Goal: Book appointment/travel/reservation

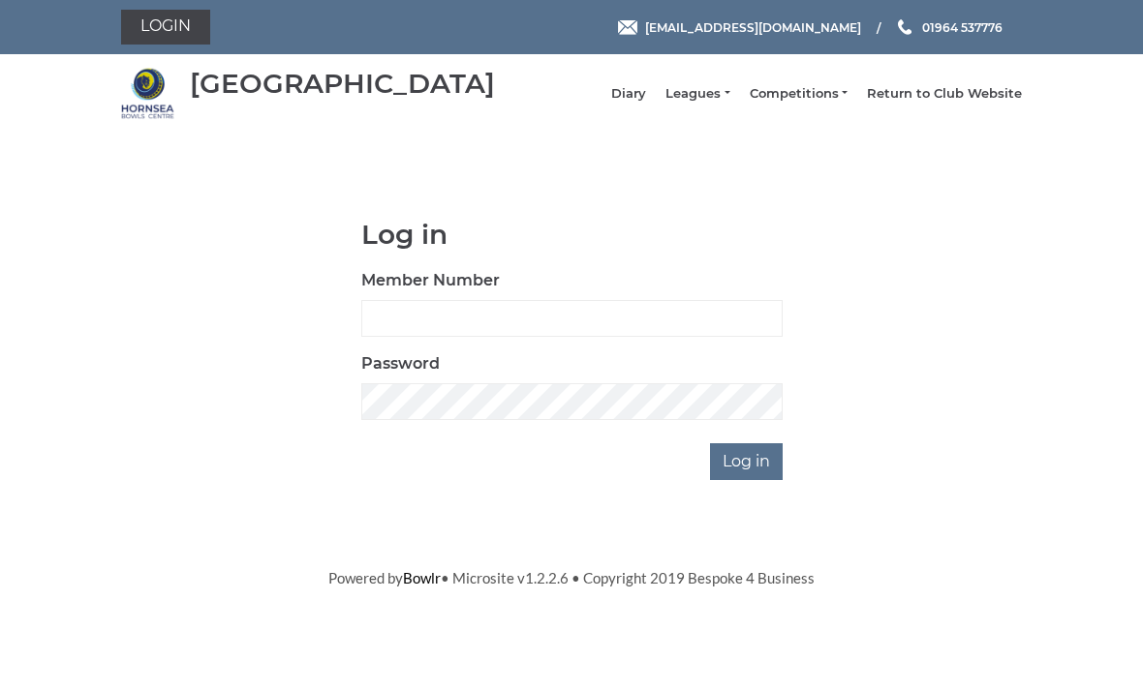
scroll to position [161, 0]
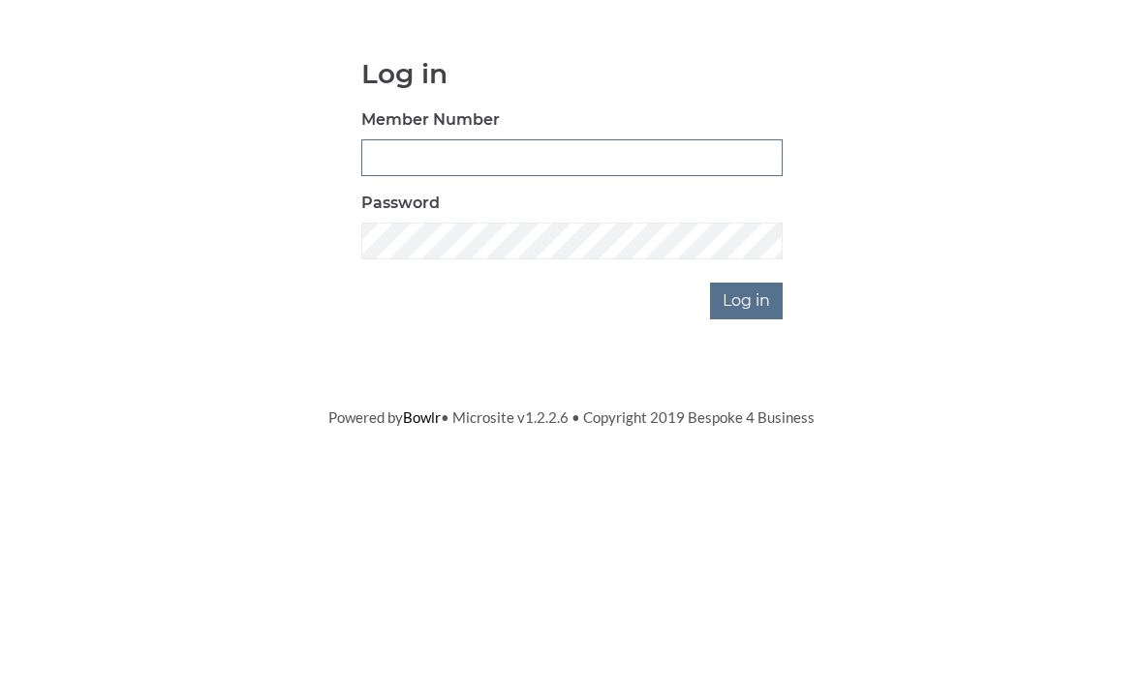
type input "0045"
click at [748, 443] on input "Log in" at bounding box center [746, 461] width 73 height 37
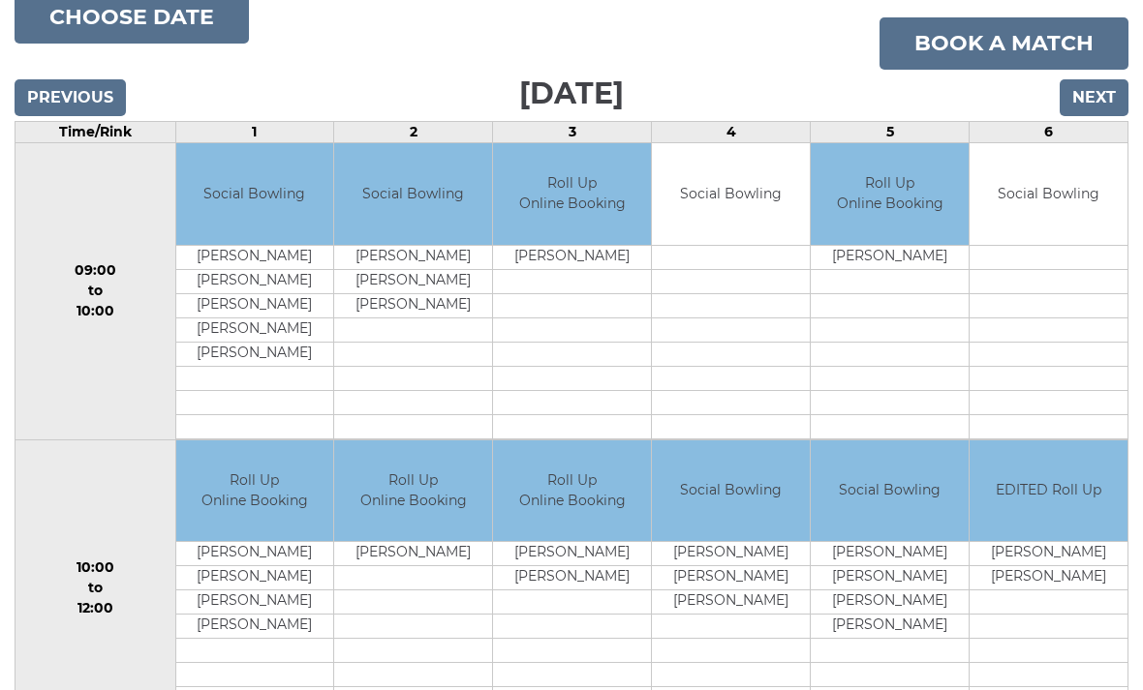
scroll to position [249, 0]
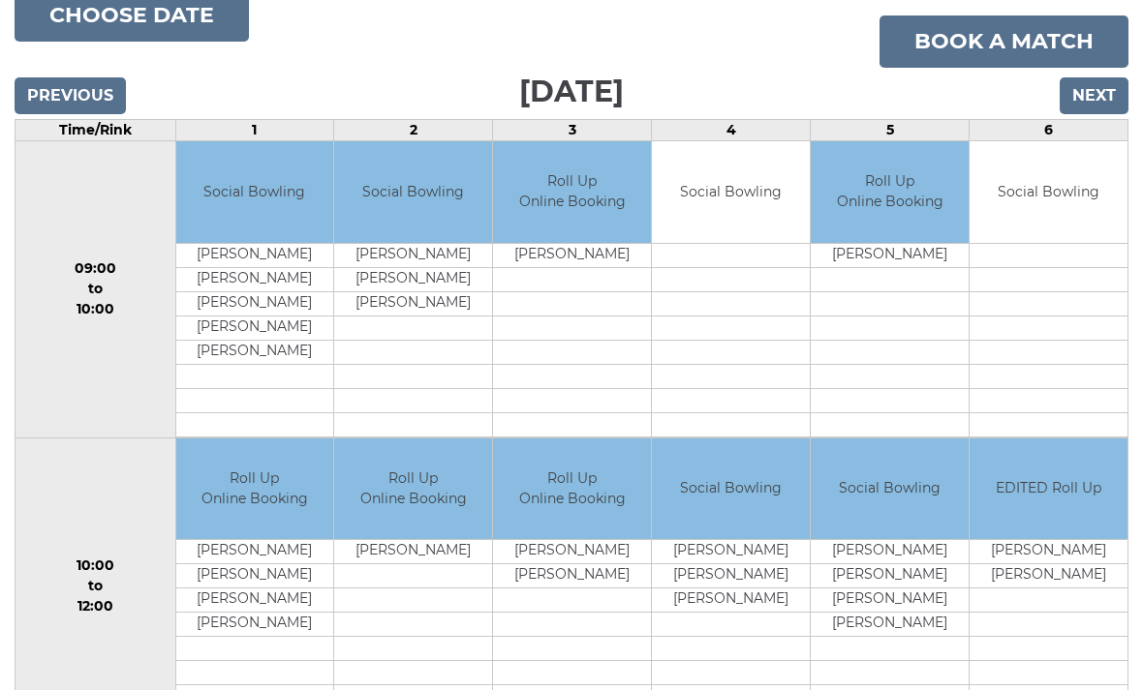
click at [1098, 110] on input "Next" at bounding box center [1093, 95] width 69 height 37
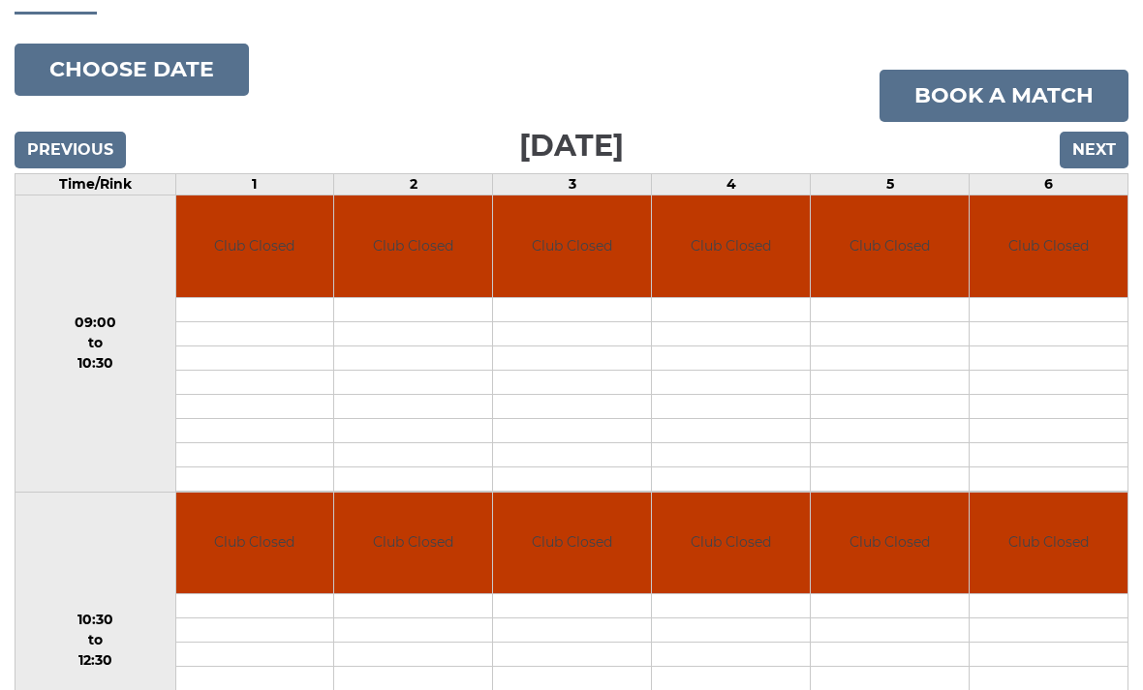
scroll to position [180, 0]
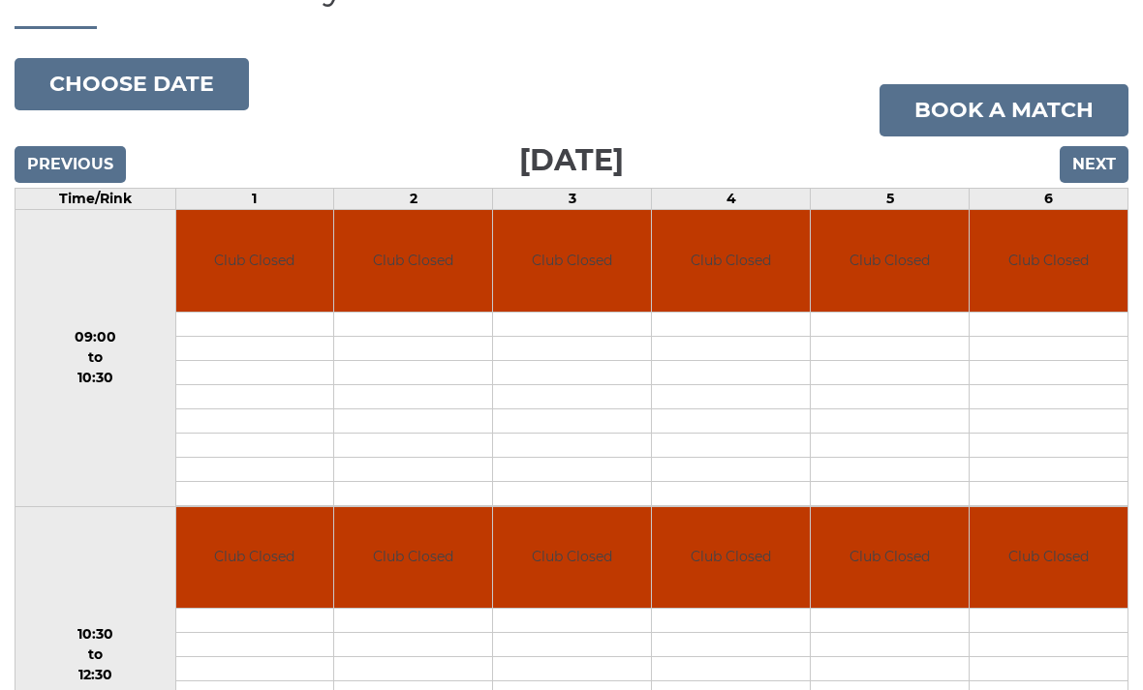
click at [1097, 183] on input "Next" at bounding box center [1093, 164] width 69 height 37
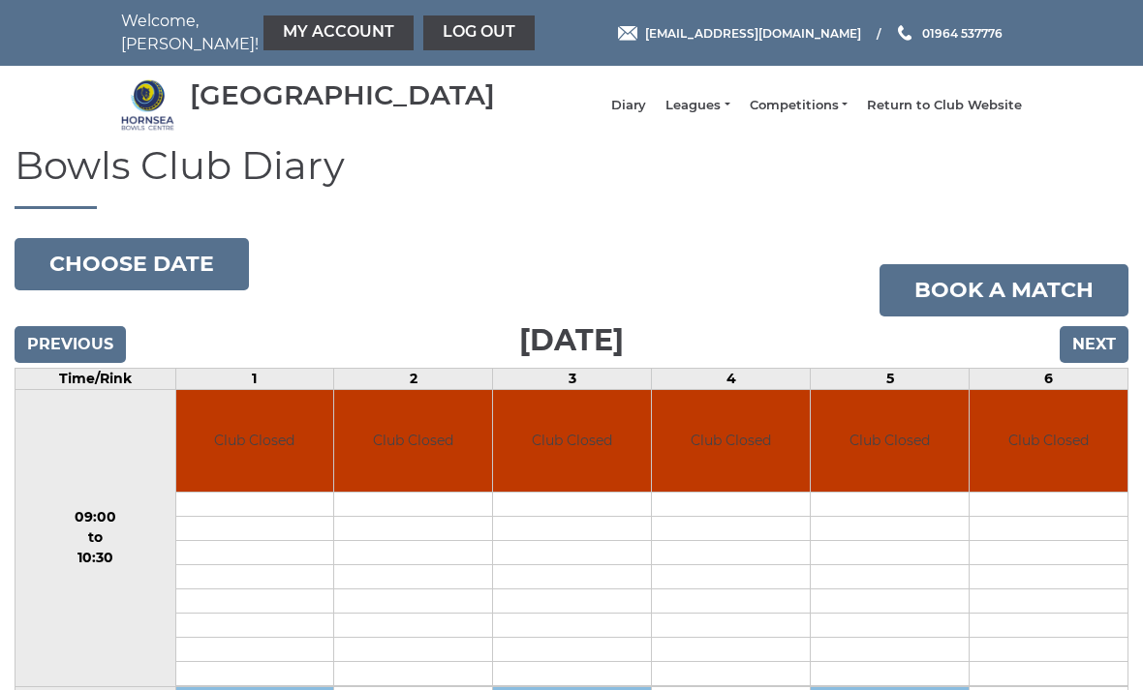
click at [1101, 186] on h1 "Bowls Club Diary" at bounding box center [572, 176] width 1114 height 65
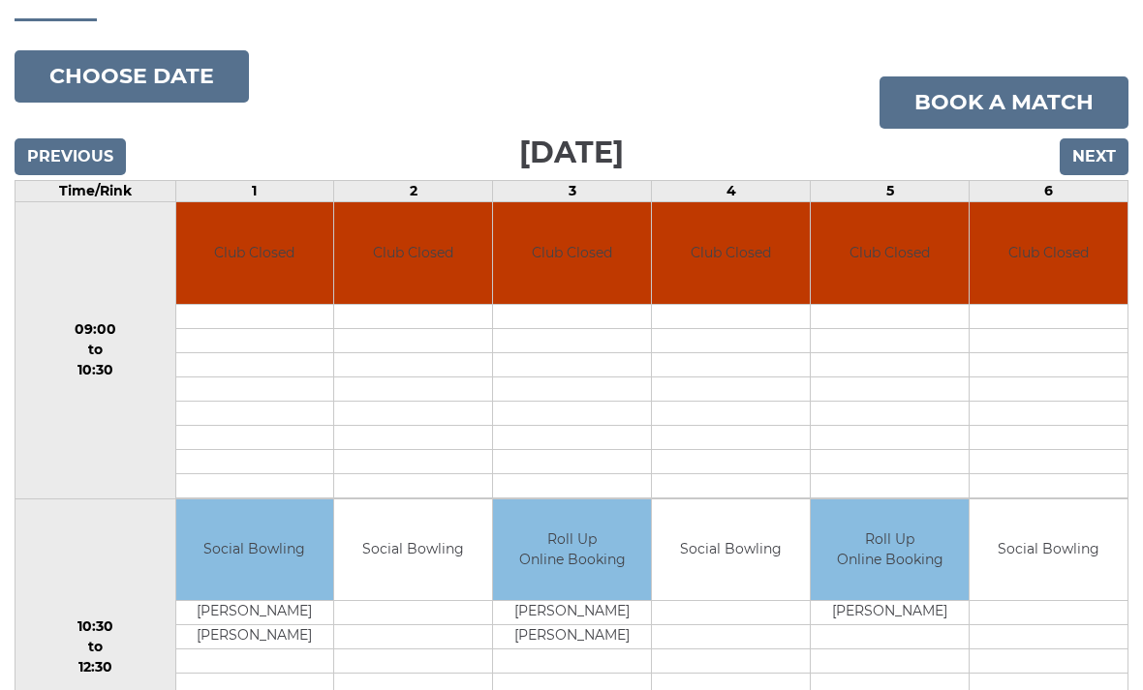
scroll to position [35, 0]
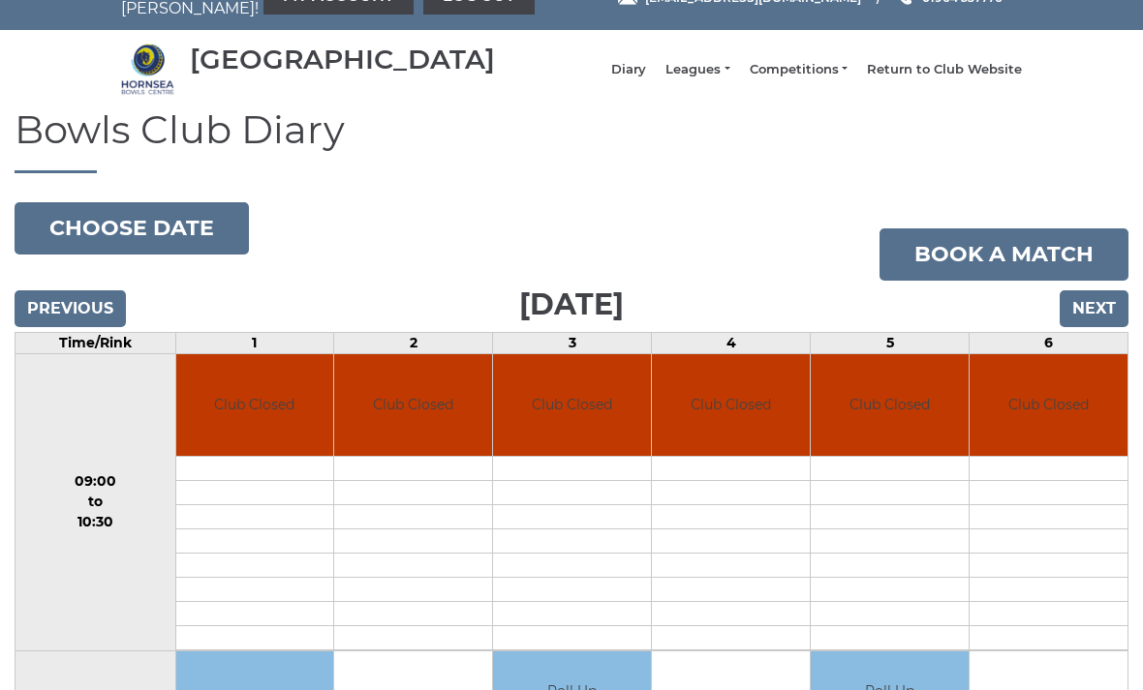
click at [1096, 319] on input "Next" at bounding box center [1093, 309] width 69 height 37
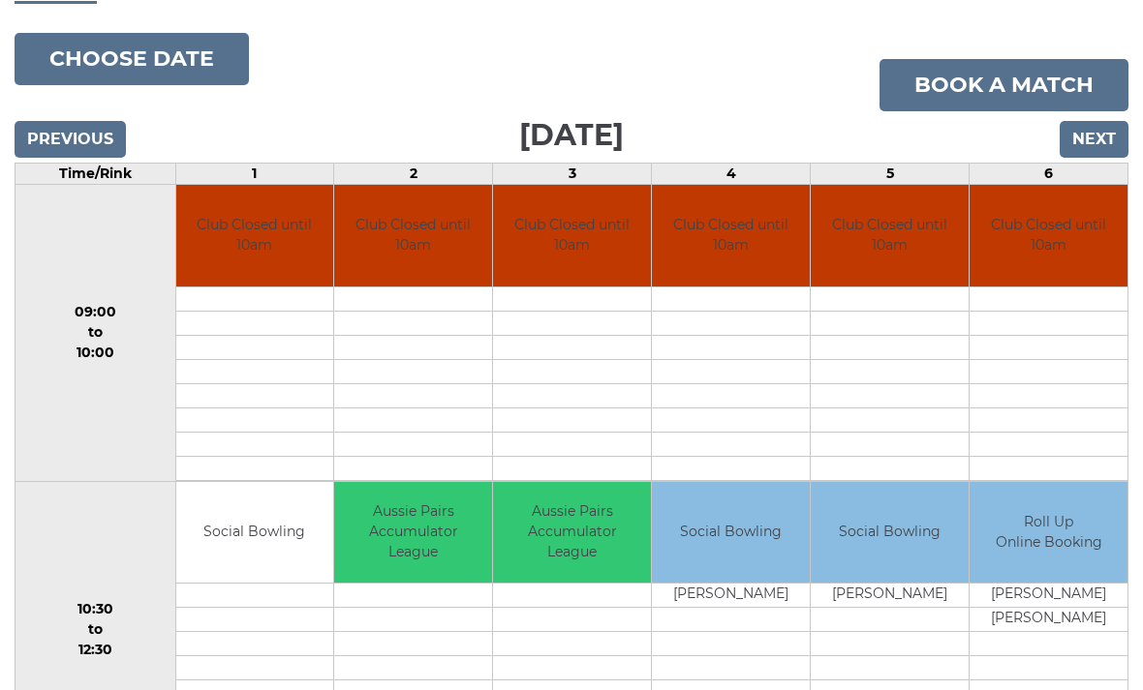
scroll to position [207, 0]
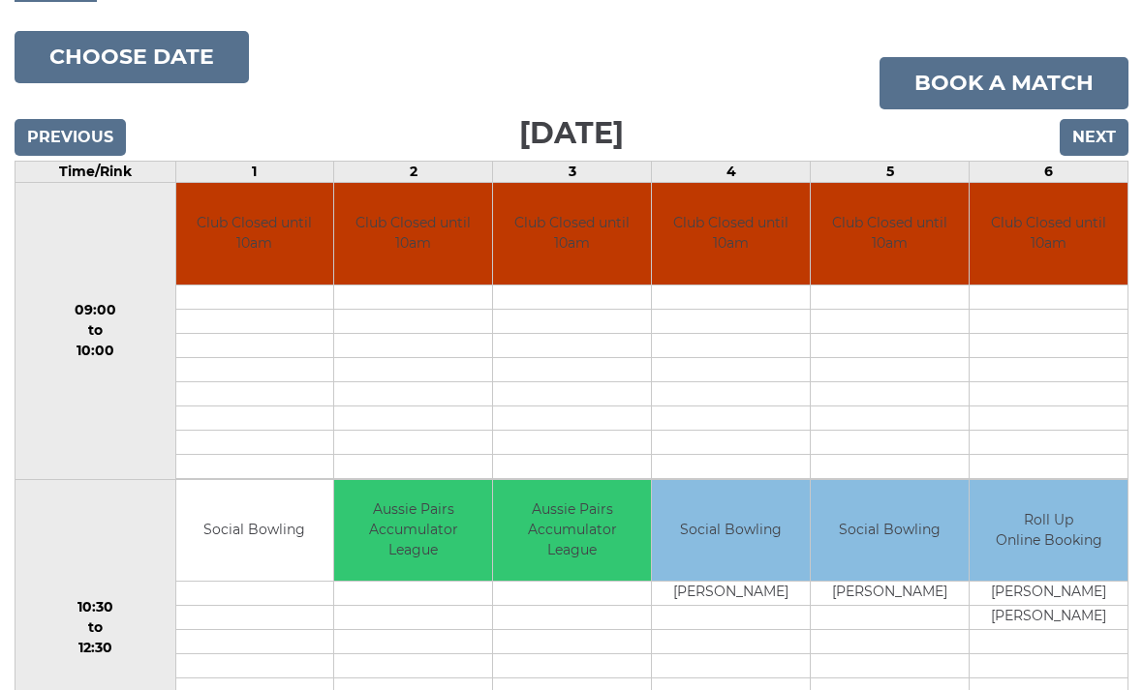
click at [1084, 149] on input "Next" at bounding box center [1093, 137] width 69 height 37
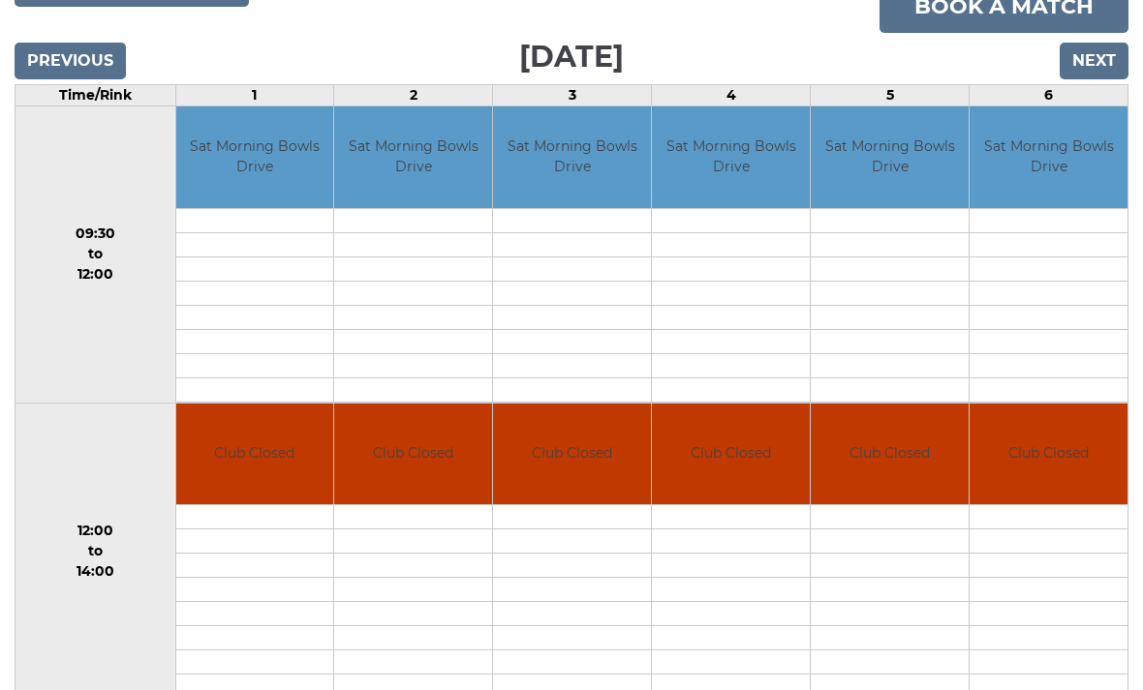
scroll to position [227, 0]
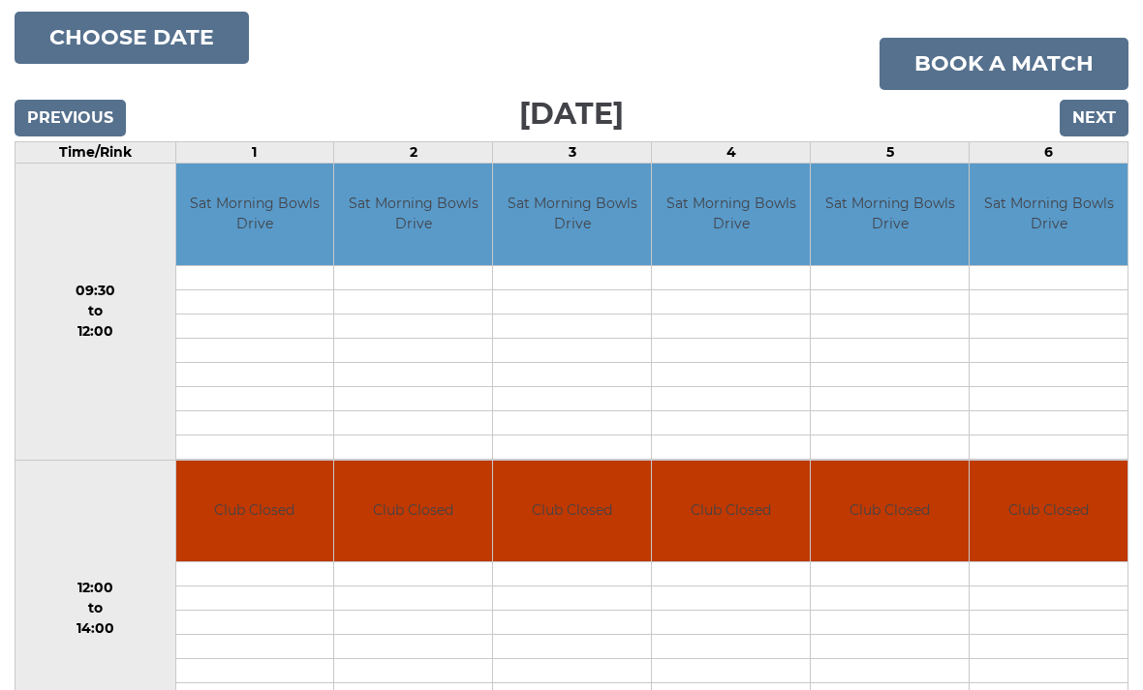
click at [1087, 137] on input "Next" at bounding box center [1093, 118] width 69 height 37
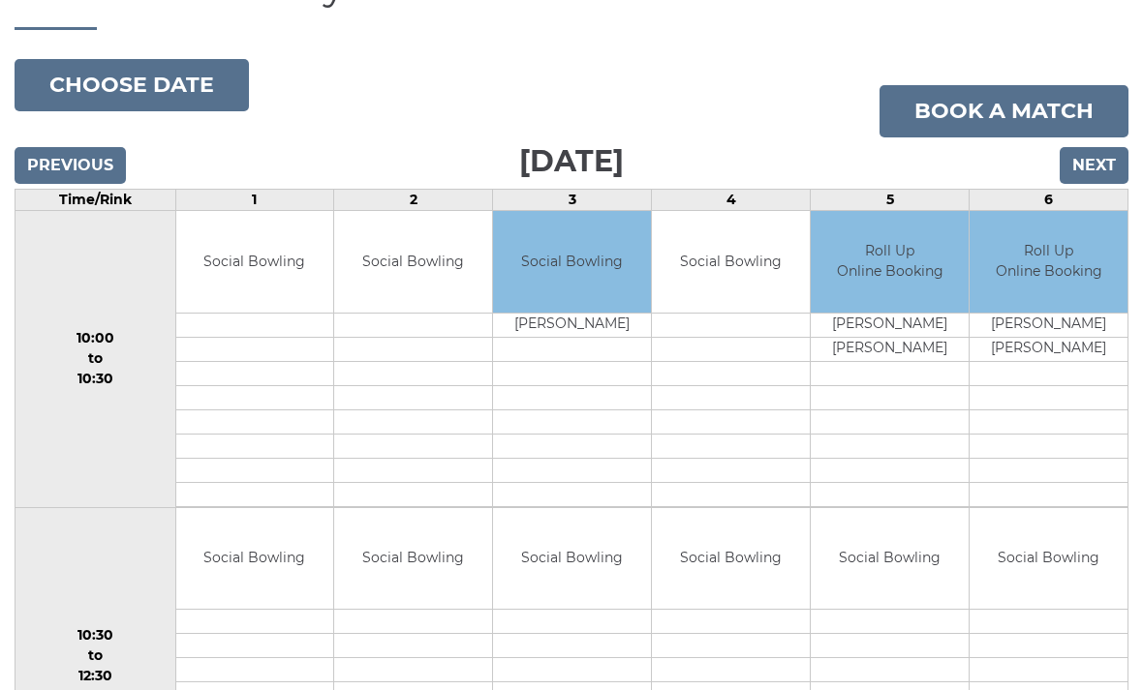
scroll to position [179, 0]
click at [1099, 177] on input "Next" at bounding box center [1093, 165] width 69 height 37
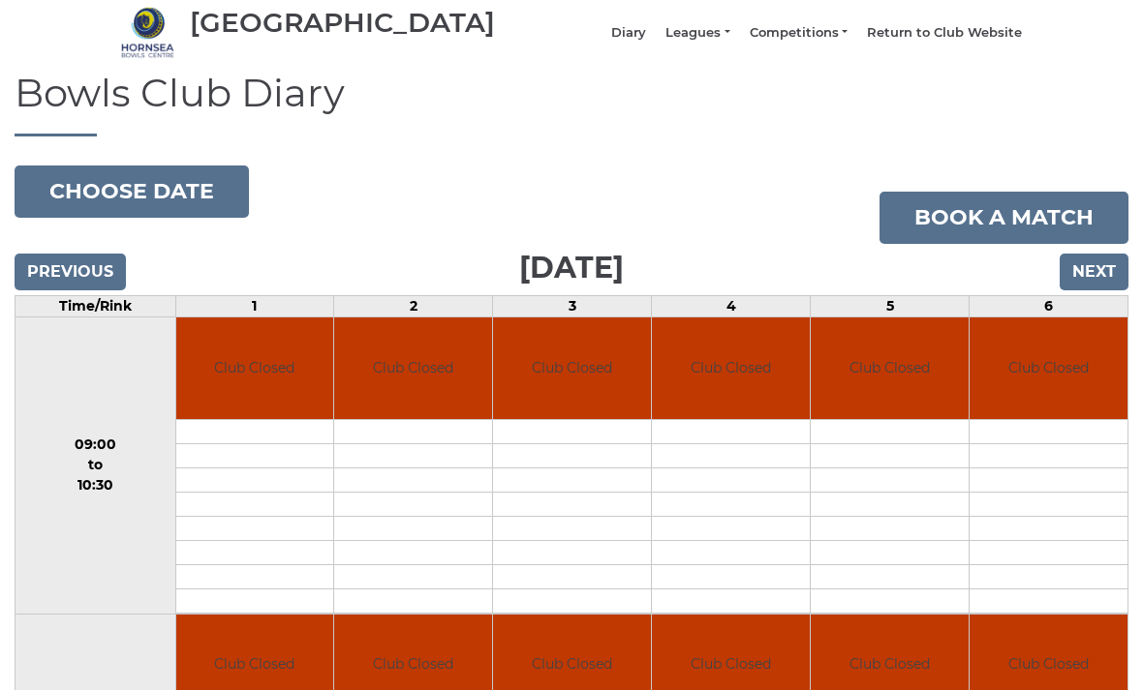
scroll to position [76, 0]
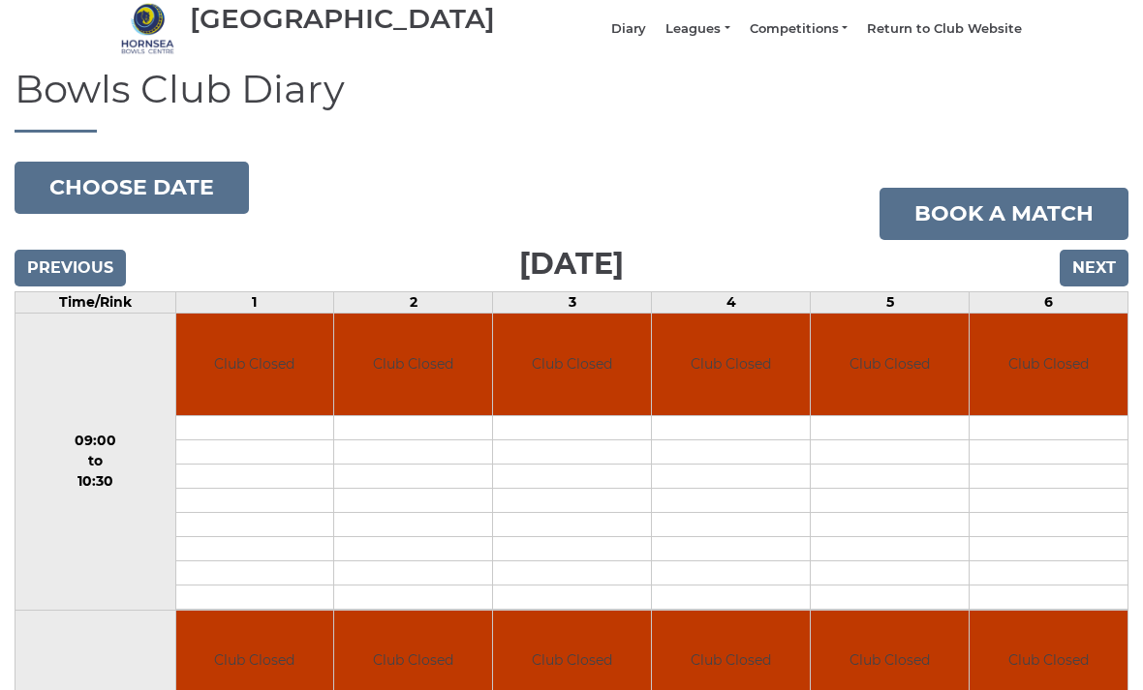
click at [1102, 275] on input "Next" at bounding box center [1093, 268] width 69 height 37
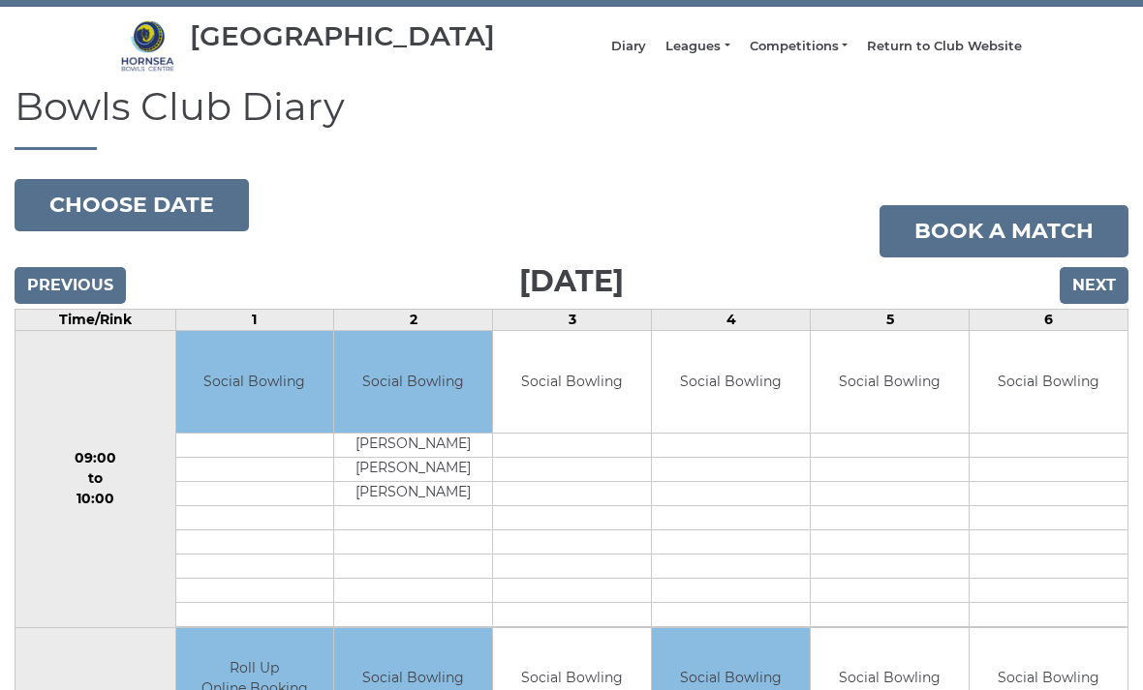
scroll to position [63, 0]
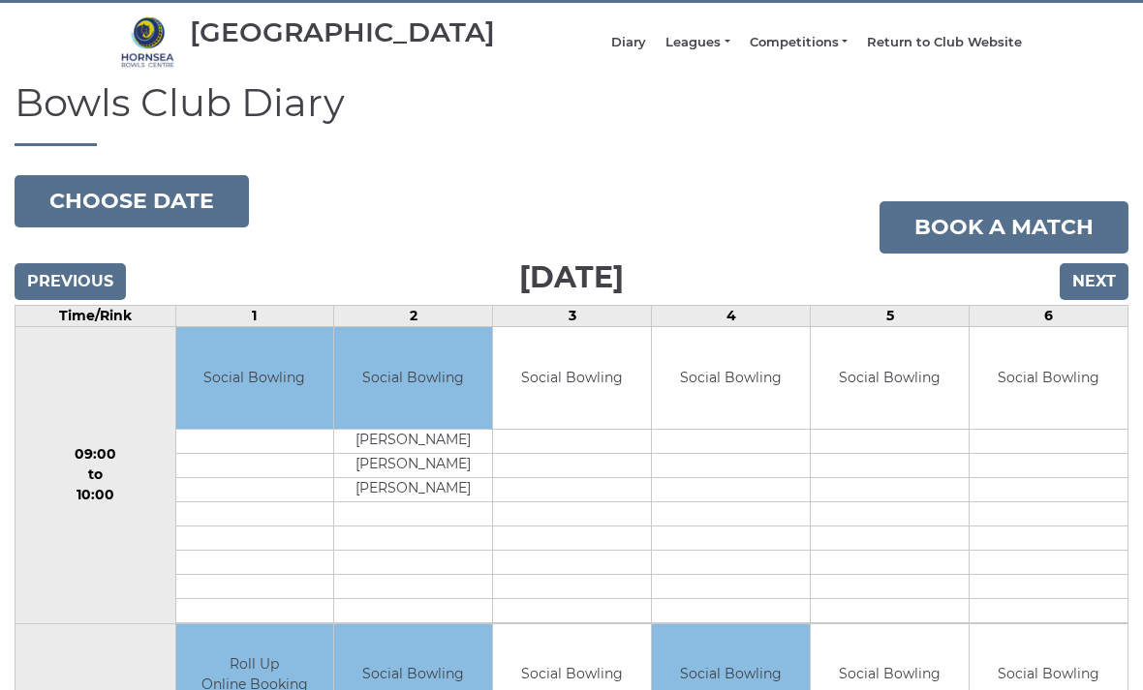
click at [1093, 299] on input "Next" at bounding box center [1093, 281] width 69 height 37
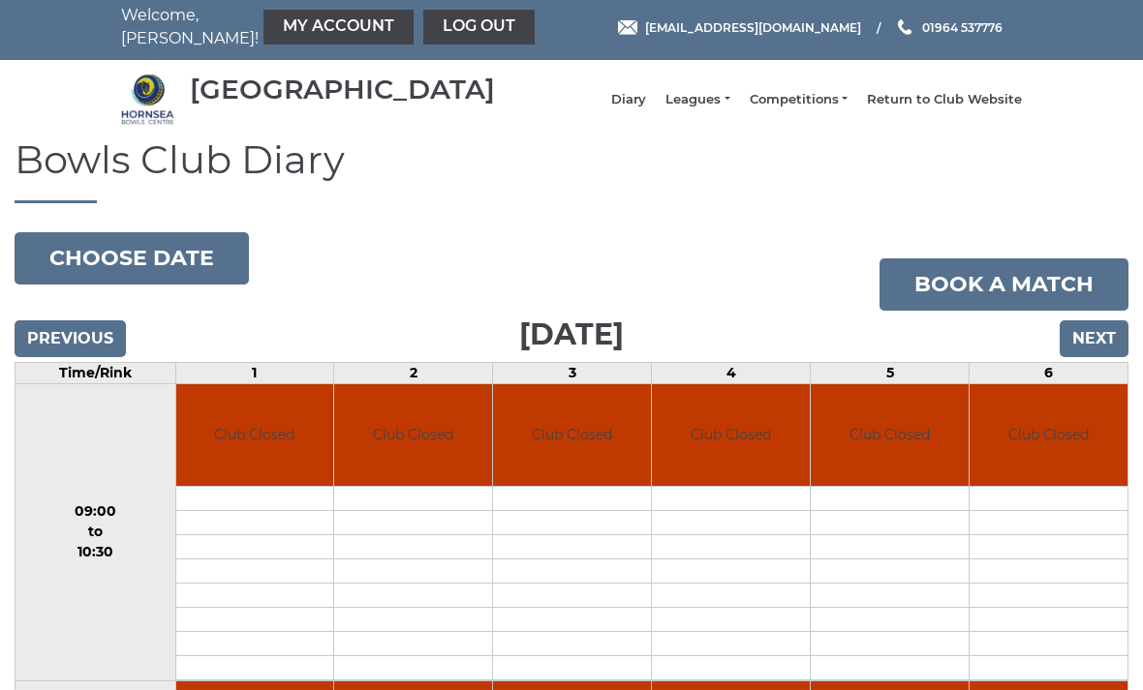
click at [1095, 350] on input "Next" at bounding box center [1093, 339] width 69 height 37
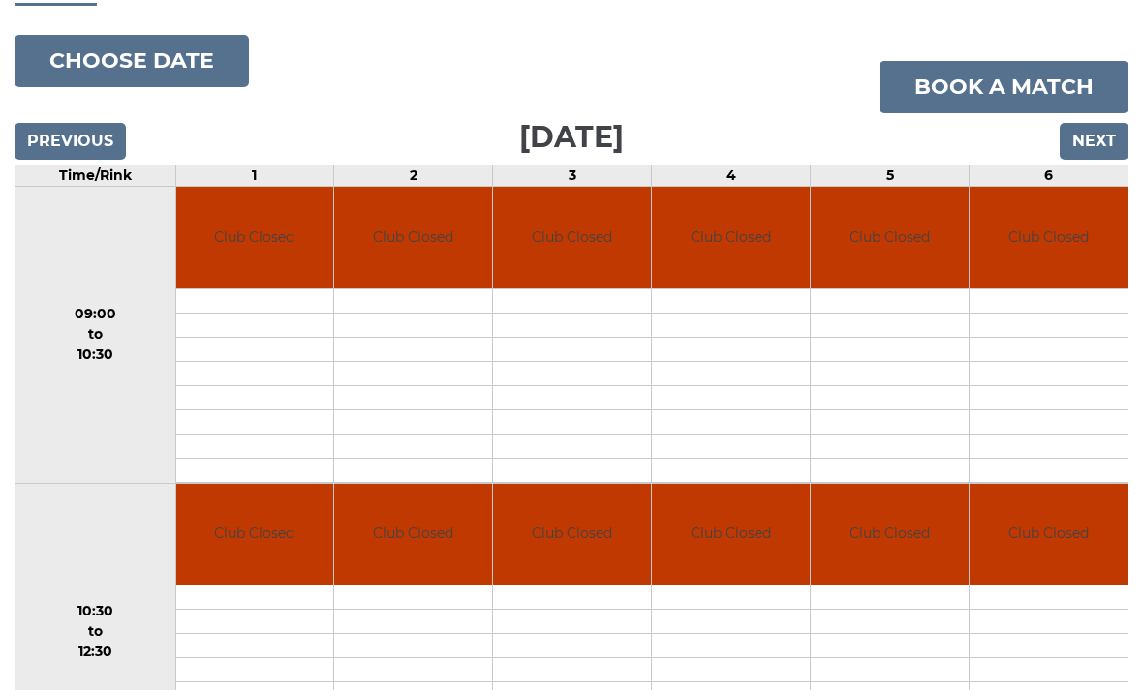
scroll to position [207, 0]
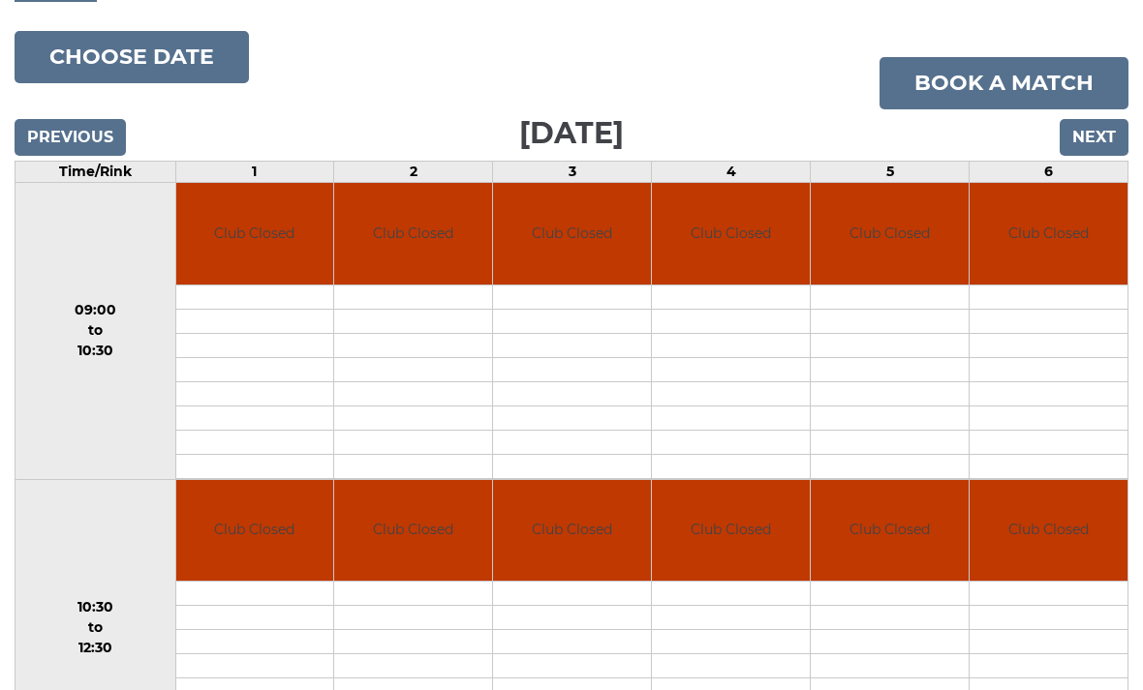
click at [1086, 149] on input "Next" at bounding box center [1093, 137] width 69 height 37
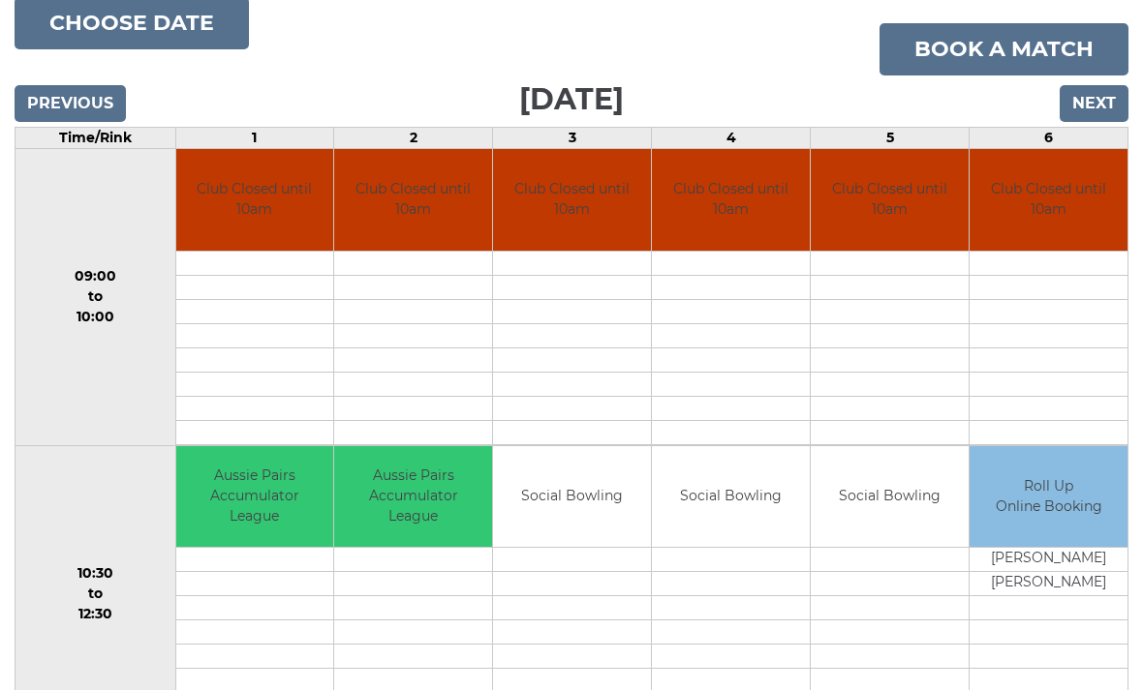
scroll to position [242, 0]
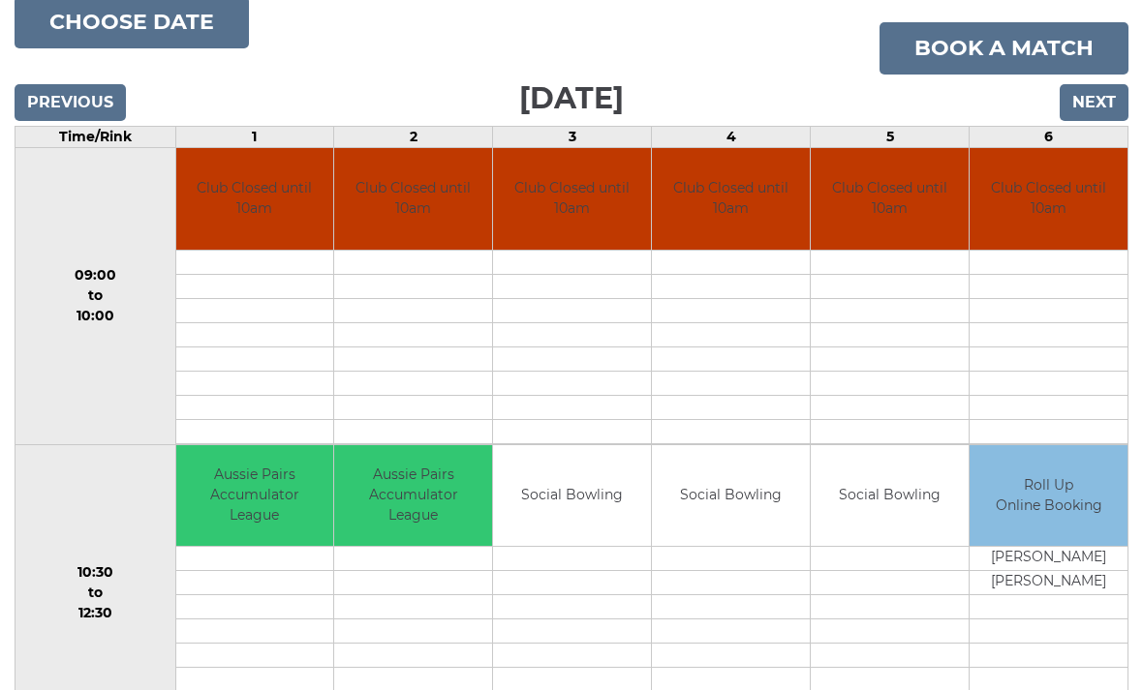
click at [1090, 114] on input "Next" at bounding box center [1093, 102] width 69 height 37
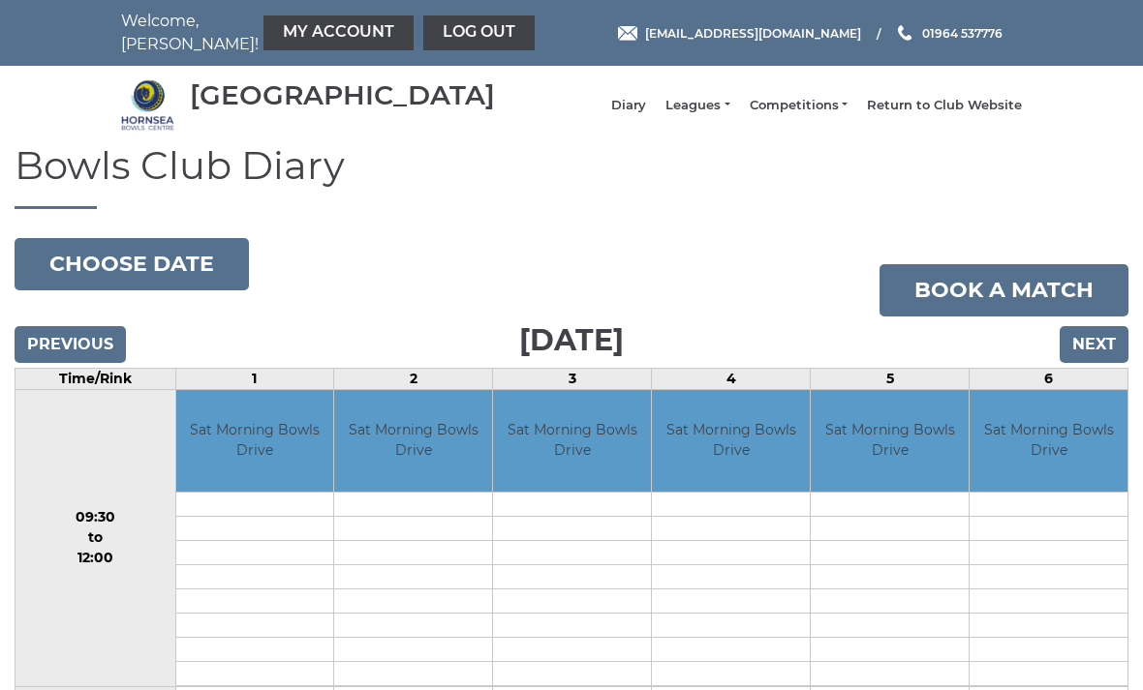
click at [1092, 354] on input "Next" at bounding box center [1093, 344] width 69 height 37
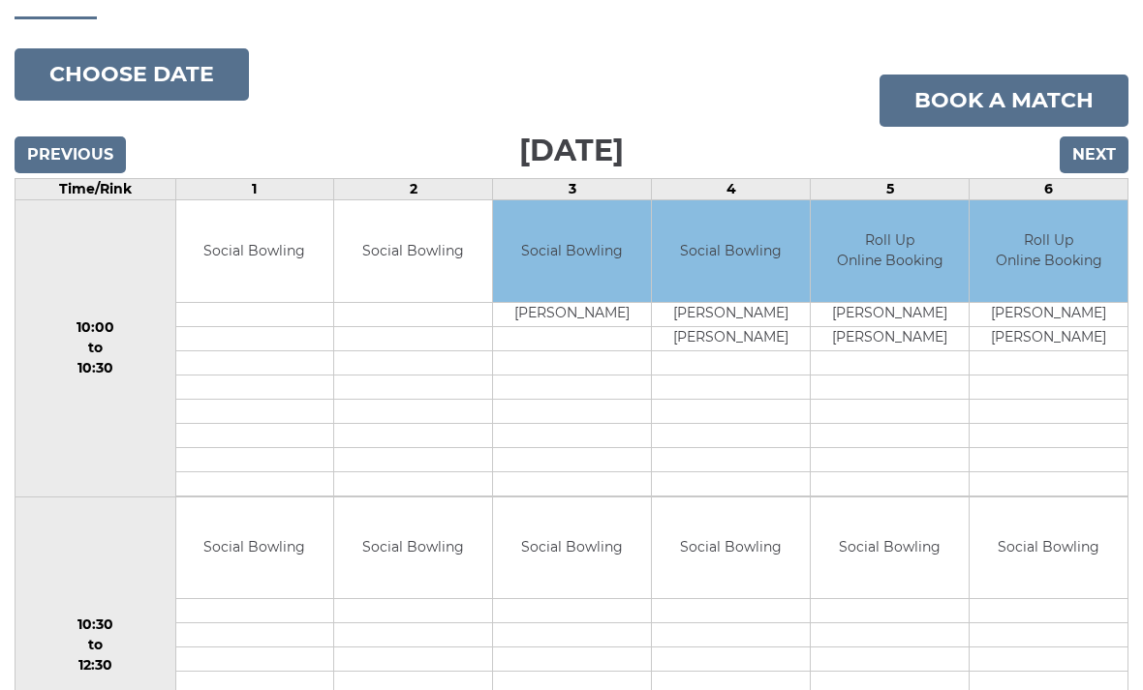
scroll to position [190, 0]
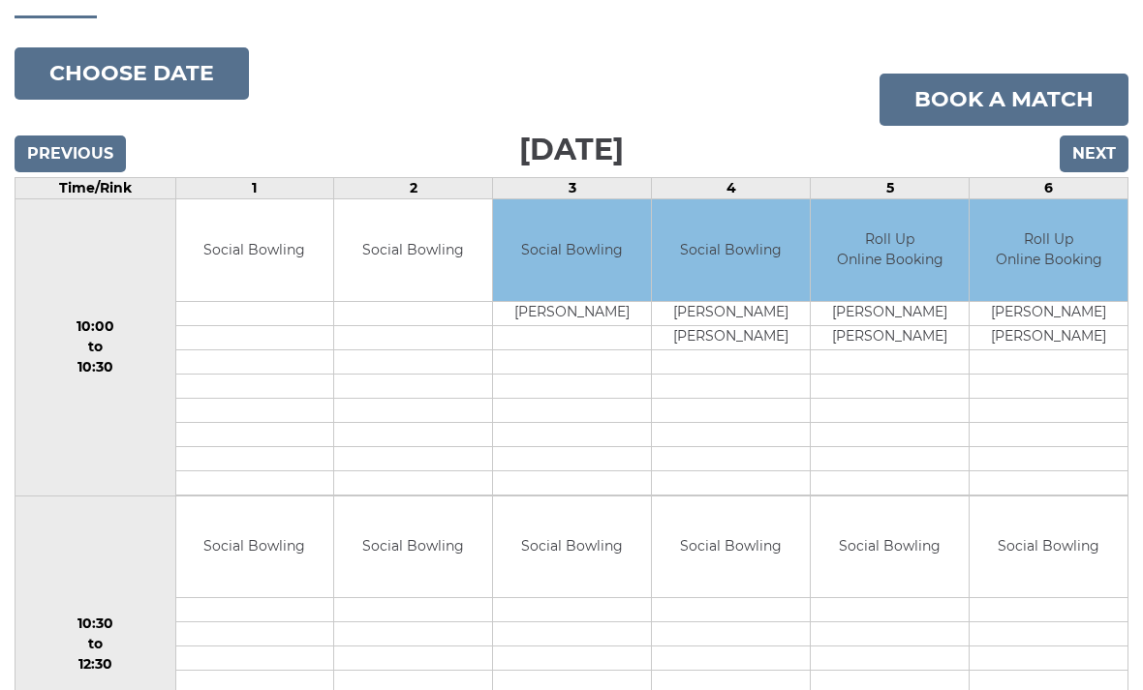
click at [1052, 444] on td at bounding box center [1048, 435] width 158 height 24
click at [1092, 173] on input "Next" at bounding box center [1093, 155] width 69 height 37
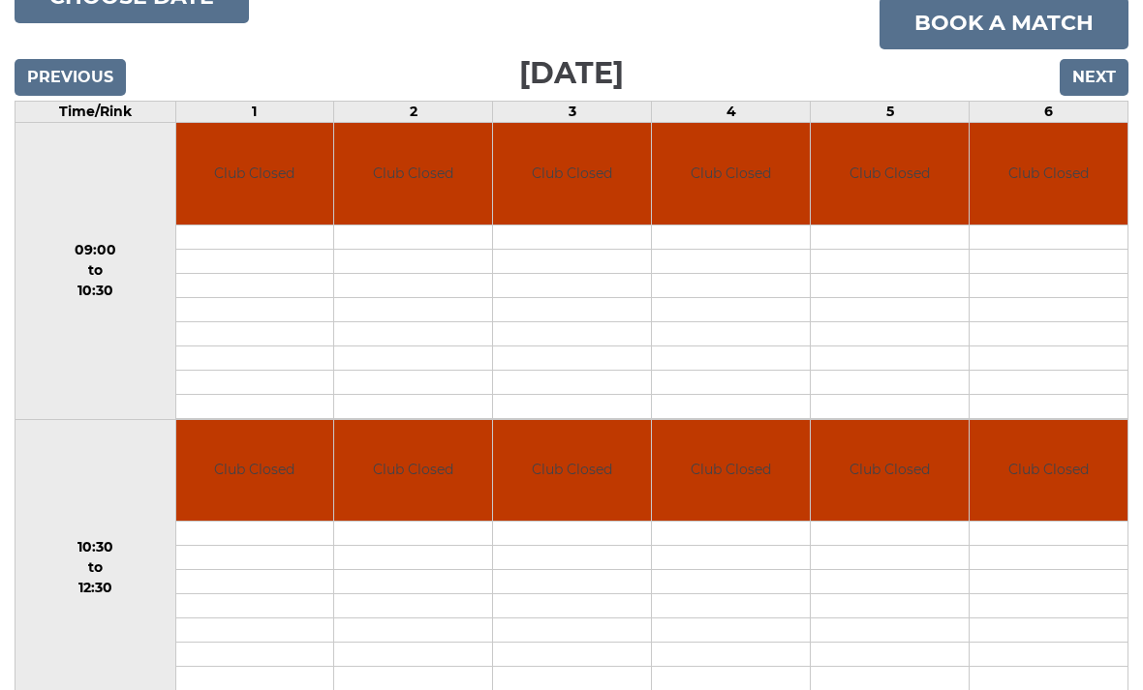
scroll to position [216, 0]
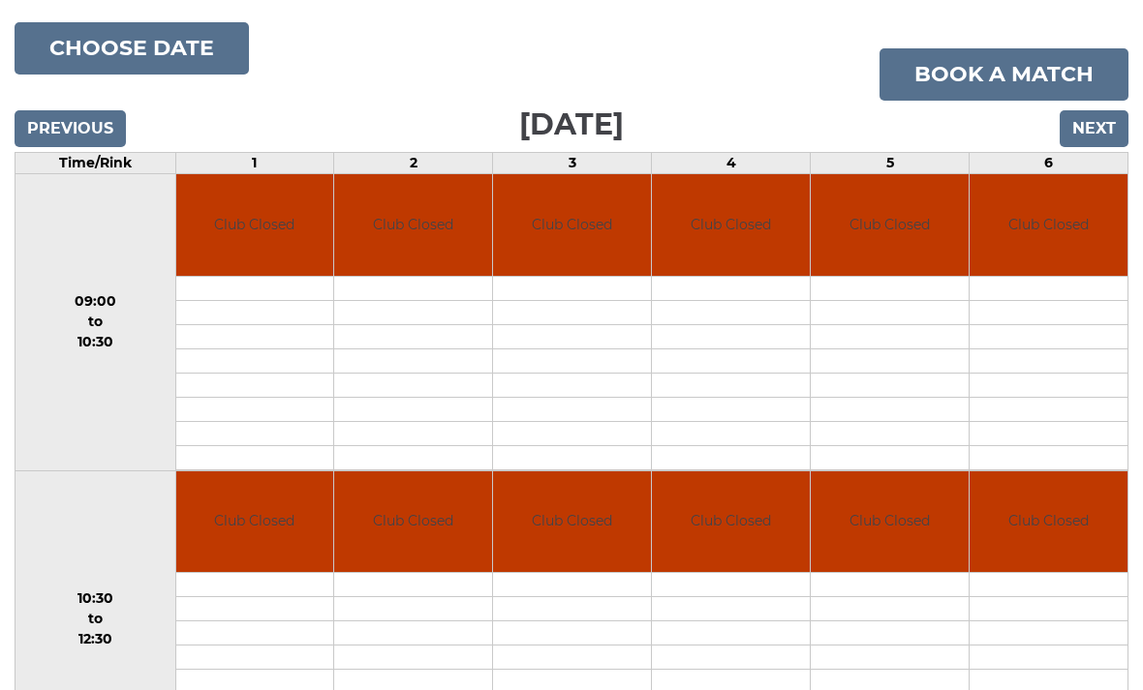
click at [1095, 144] on input "Next" at bounding box center [1093, 128] width 69 height 37
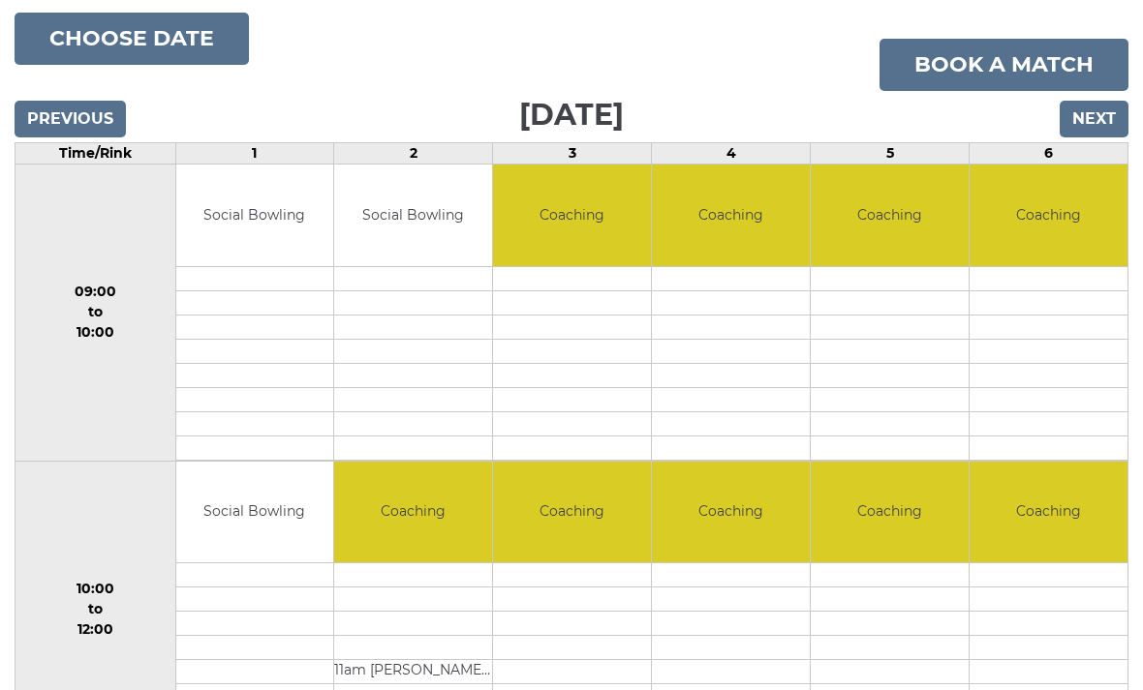
scroll to position [228, 0]
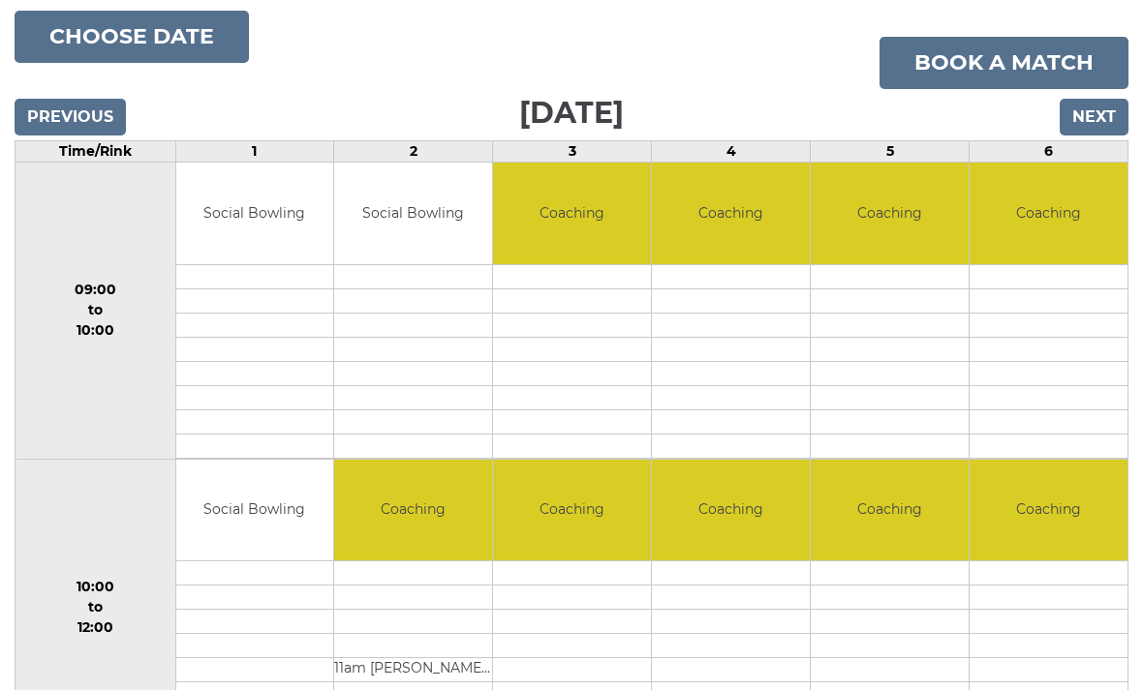
click at [1101, 120] on input "Next" at bounding box center [1093, 117] width 69 height 37
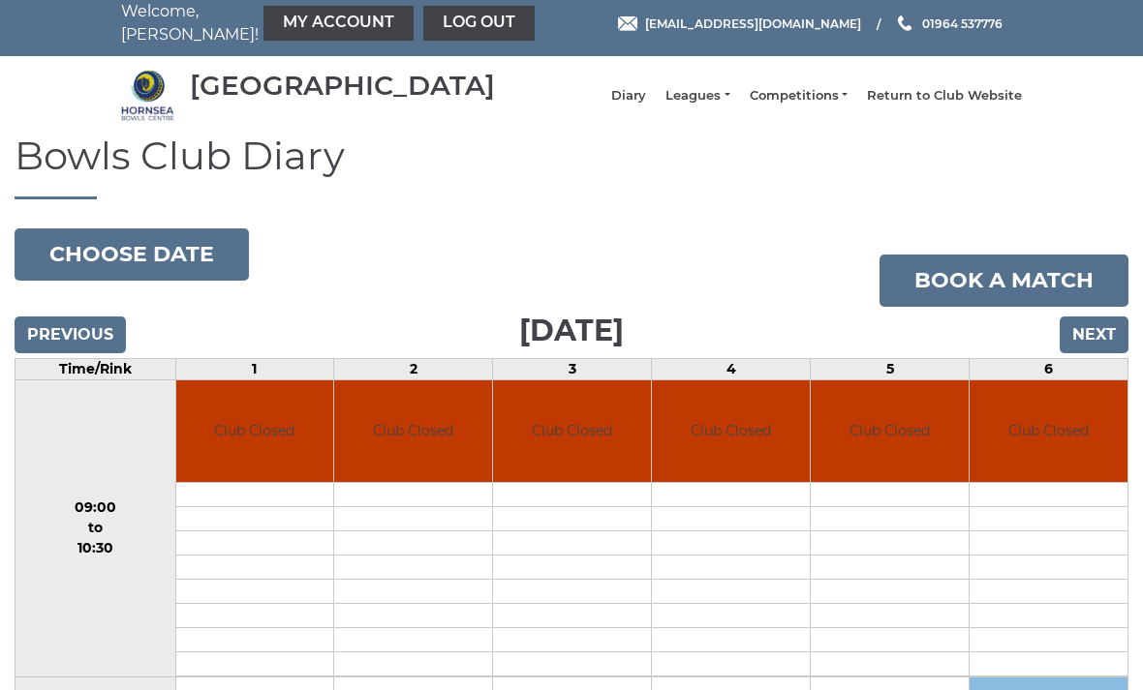
scroll to position [37, 0]
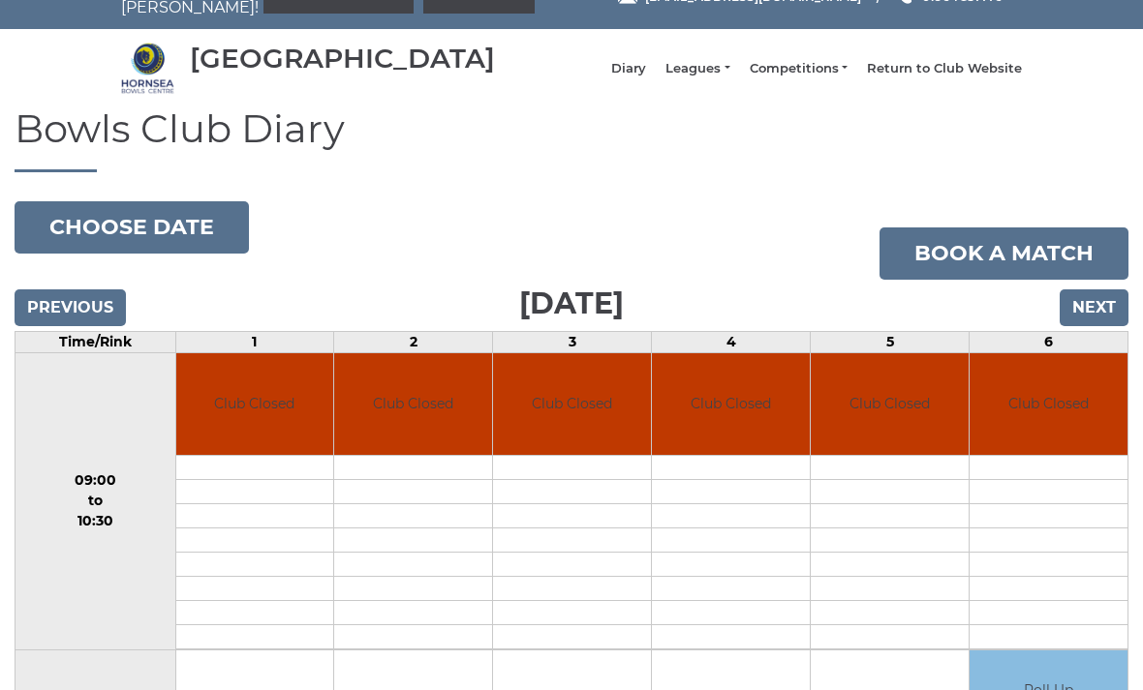
click at [1097, 320] on input "Next" at bounding box center [1093, 308] width 69 height 37
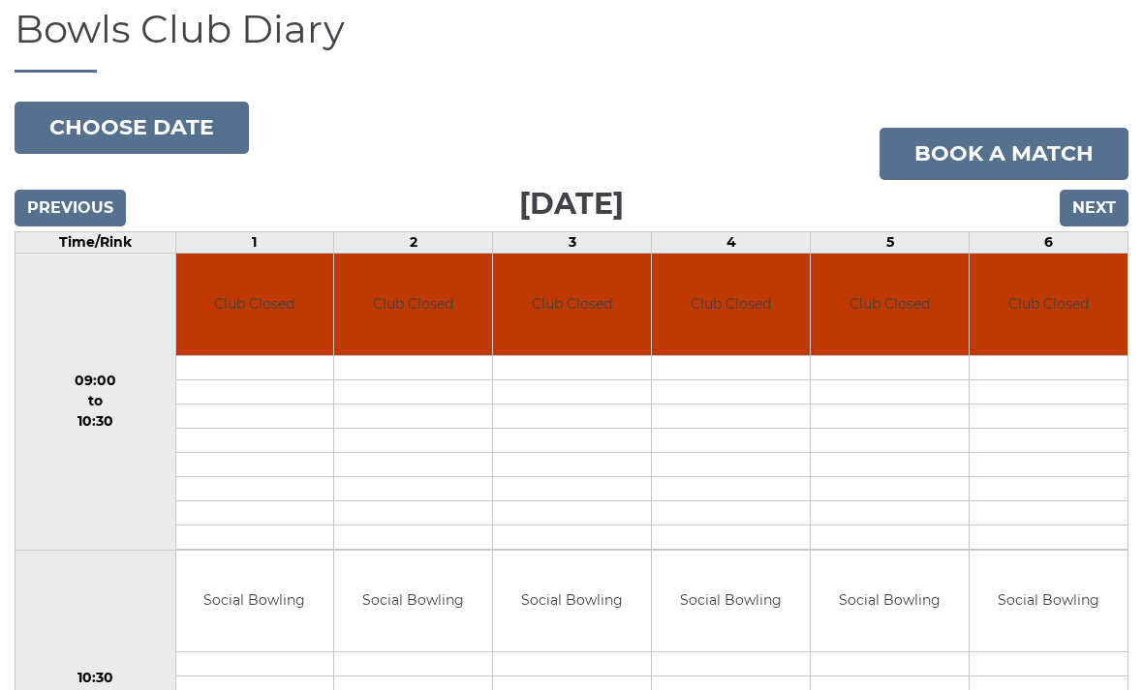
scroll to position [107, 0]
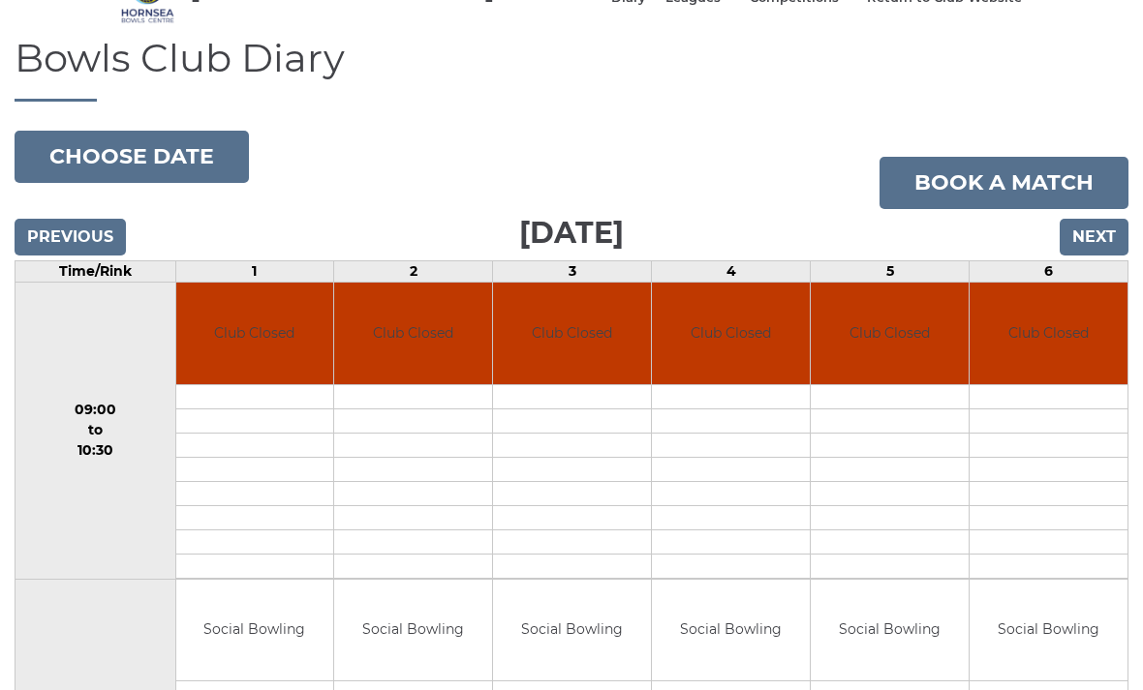
click at [1088, 246] on input "Next" at bounding box center [1093, 237] width 69 height 37
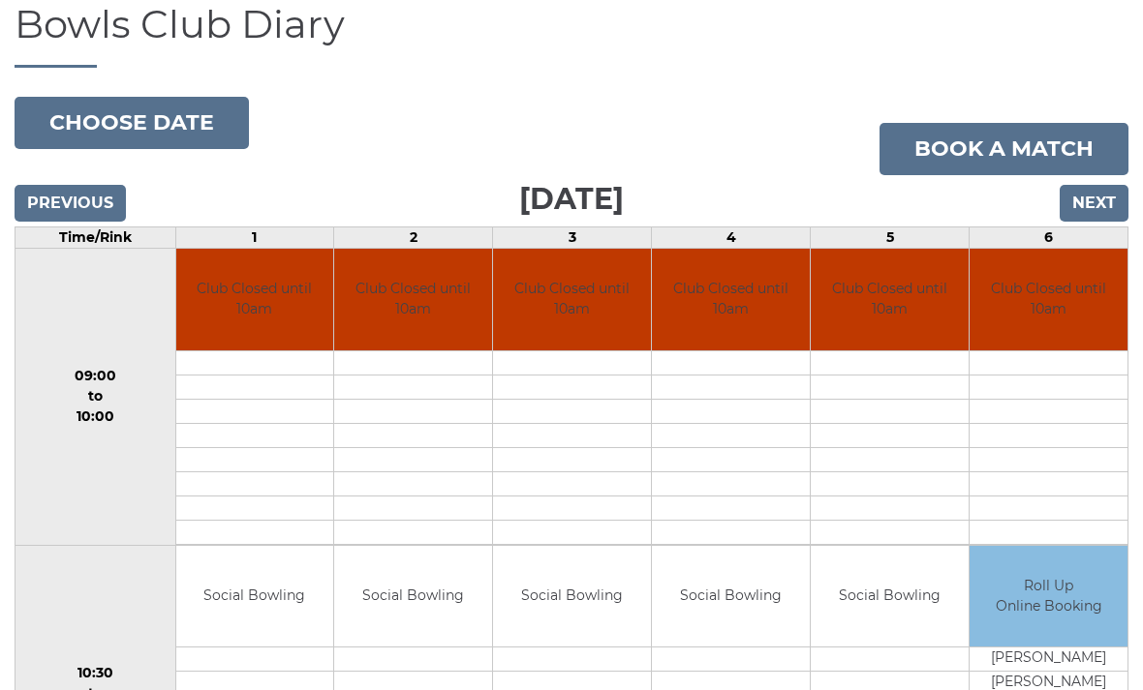
scroll to position [142, 0]
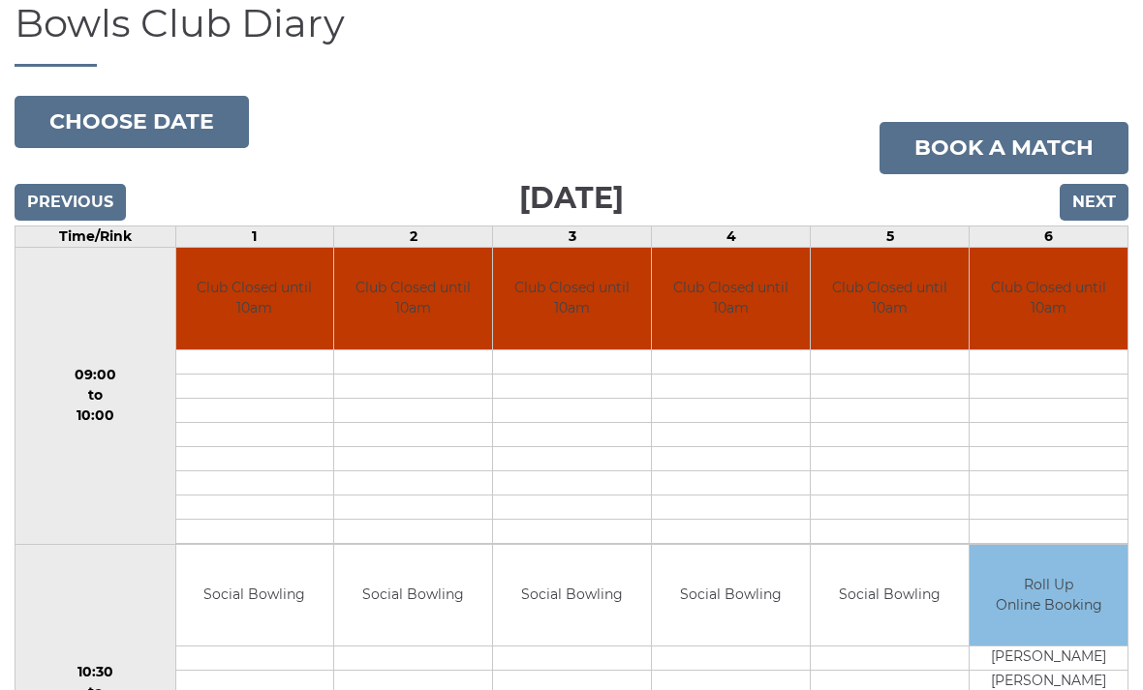
click at [1095, 216] on input "Next" at bounding box center [1093, 202] width 69 height 37
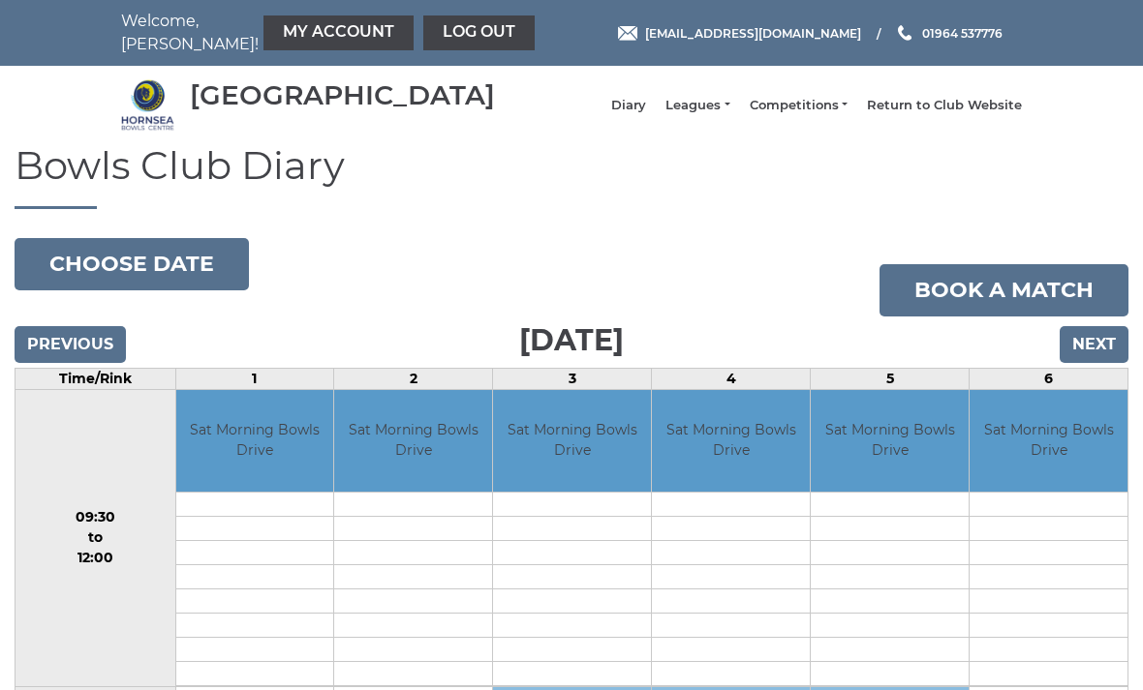
click at [1095, 349] on input "Next" at bounding box center [1093, 344] width 69 height 37
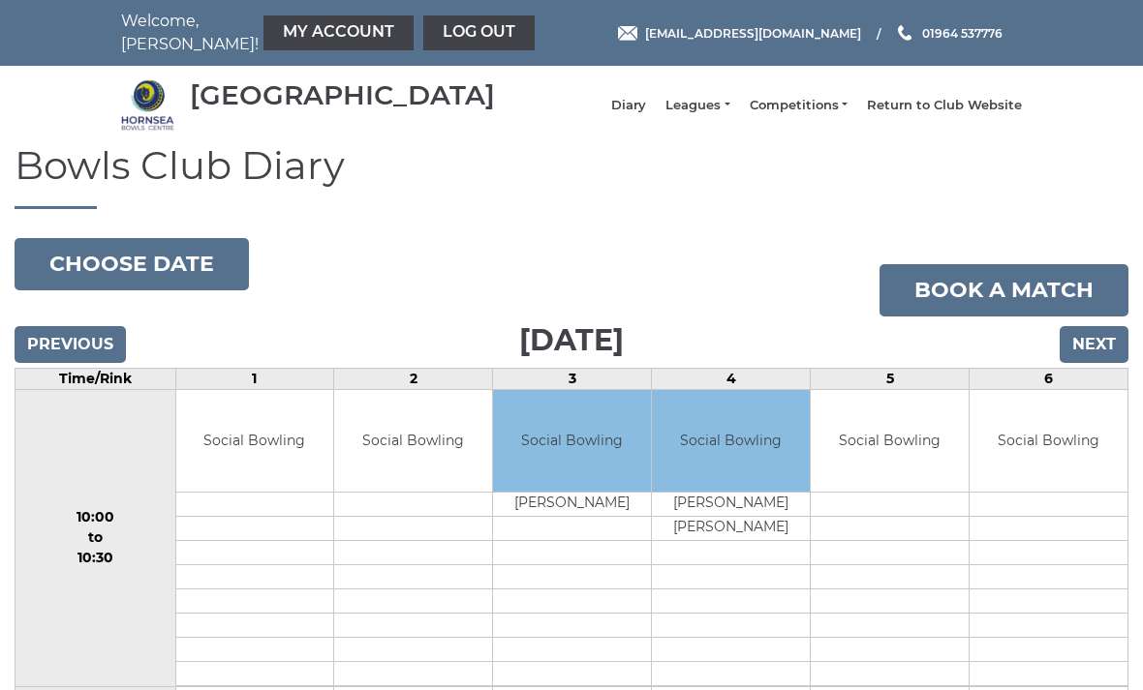
click at [1101, 359] on input "Next" at bounding box center [1093, 344] width 69 height 37
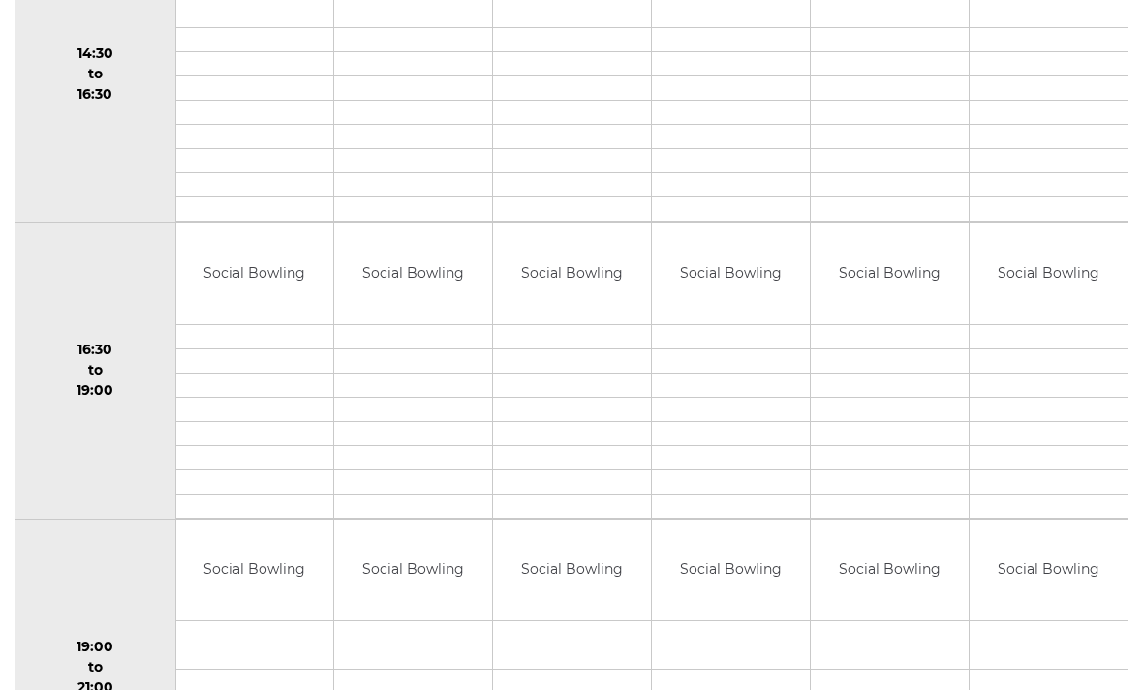
scroll to position [1372, 0]
